Goal: Obtain resource: Obtain resource

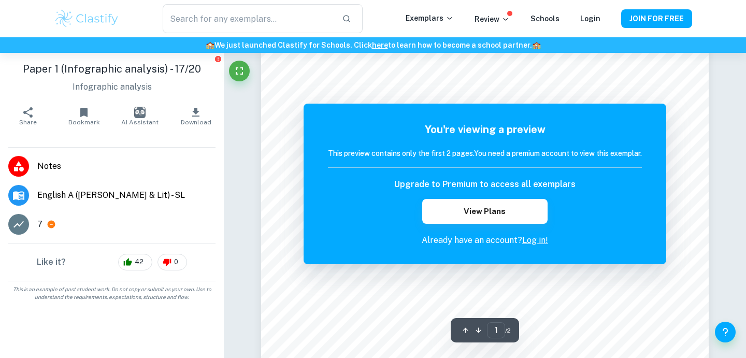
scroll to position [28, 0]
